Goal: Navigation & Orientation: Find specific page/section

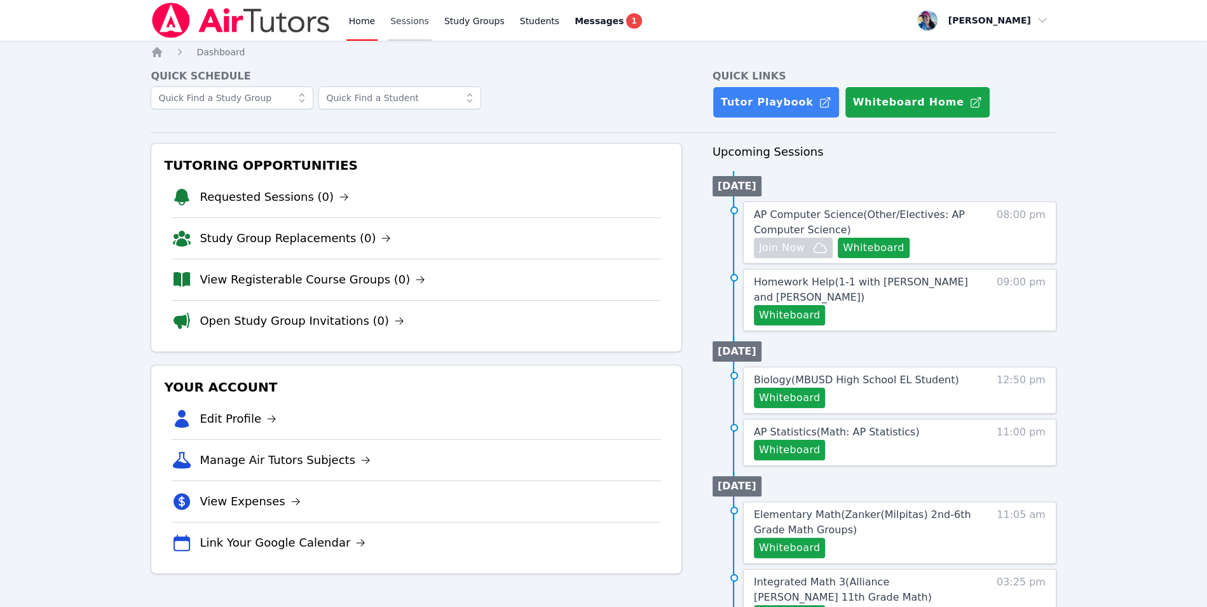
click at [401, 19] on link "Sessions" at bounding box center [410, 20] width 44 height 41
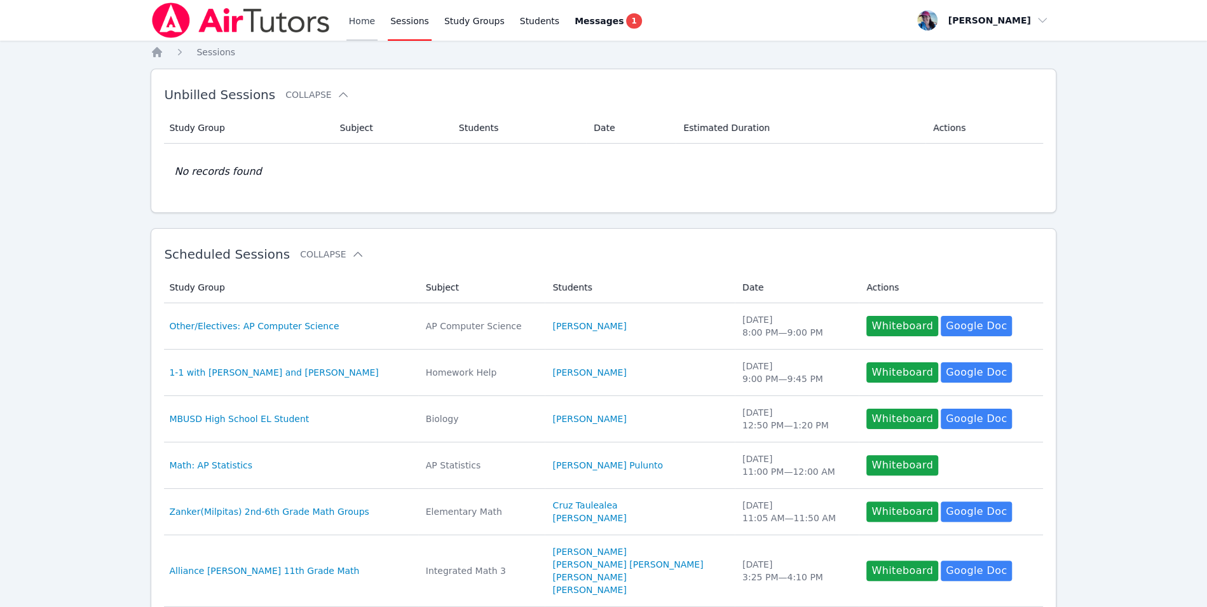
click at [369, 29] on link "Home" at bounding box center [362, 20] width 31 height 41
